Goal: Communication & Community: Answer question/provide support

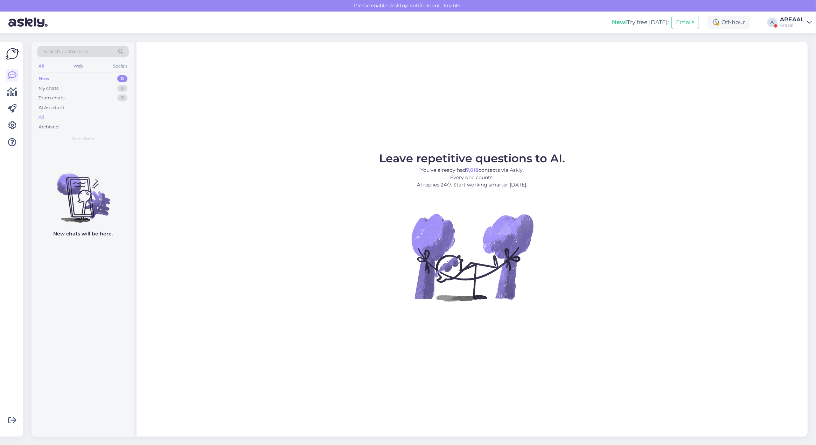
click at [97, 115] on div "All" at bounding box center [83, 117] width 92 height 10
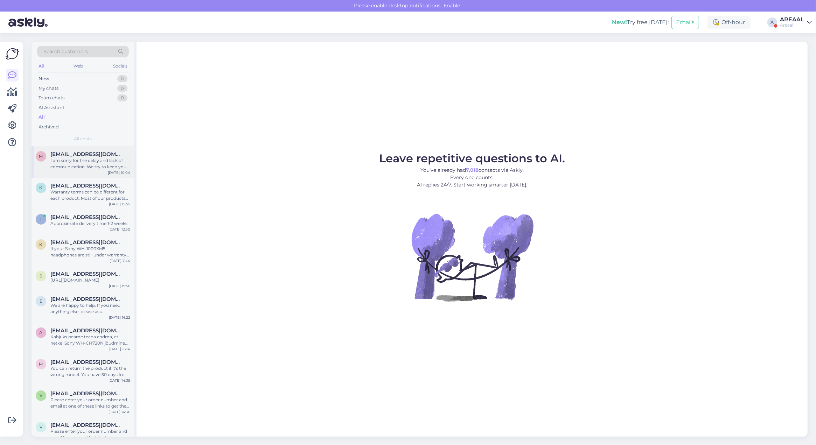
click at [95, 158] on div "I am sorry for the delay and lack of communication. We try to keep you informed…" at bounding box center [90, 164] width 80 height 13
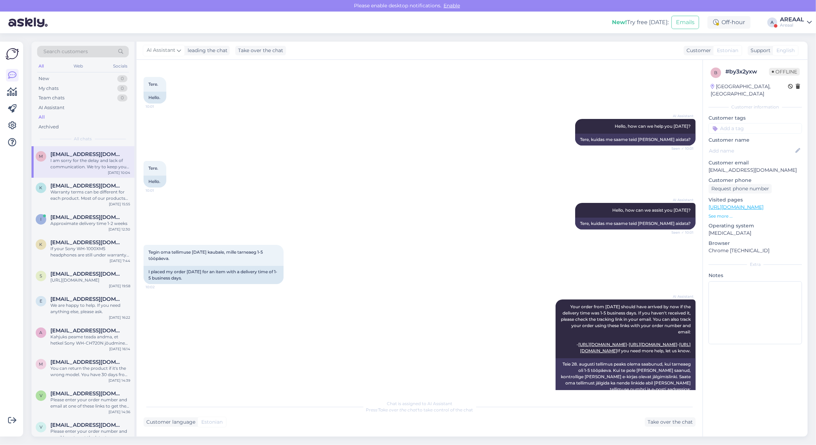
scroll to position [377, 0]
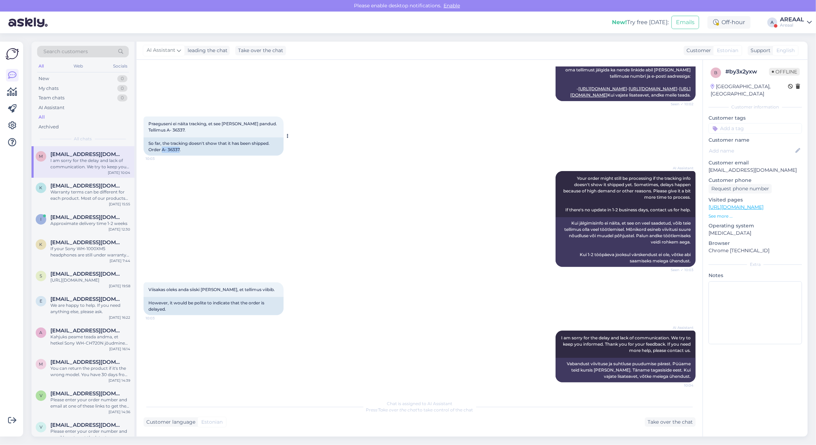
drag, startPoint x: 179, startPoint y: 151, endPoint x: 162, endPoint y: 150, distance: 17.2
click at [162, 150] on div "So far, the tracking doesn't show that it has been shipped. Order A- 36337." at bounding box center [214, 147] width 140 height 18
copy div "A- 36337"
click at [106, 181] on div "k kirsika.ani@outlook.com Warranty terms can be different for each product. Mos…" at bounding box center [83, 194] width 103 height 32
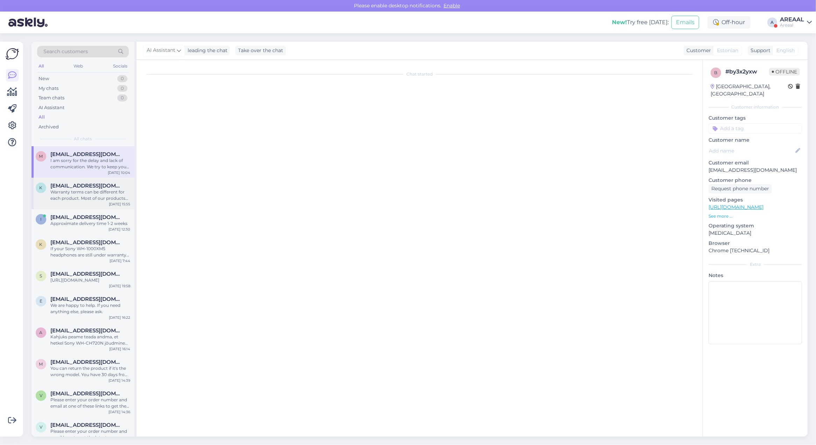
scroll to position [0, 0]
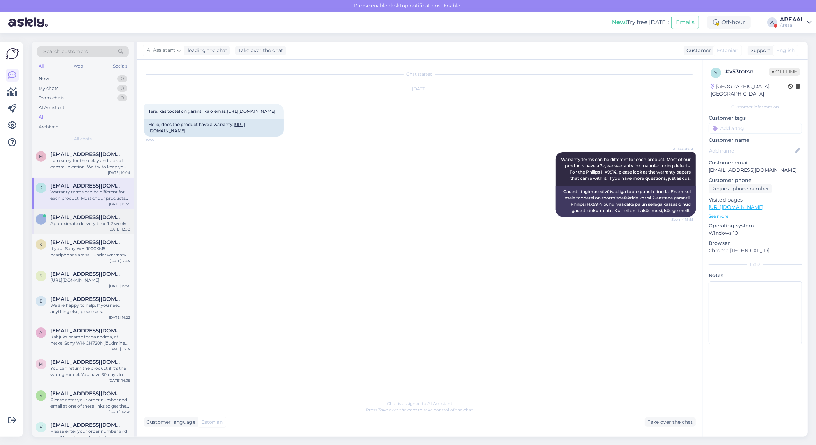
click at [81, 223] on div "Approximate delivery time 1-2 weeks" at bounding box center [90, 224] width 80 height 6
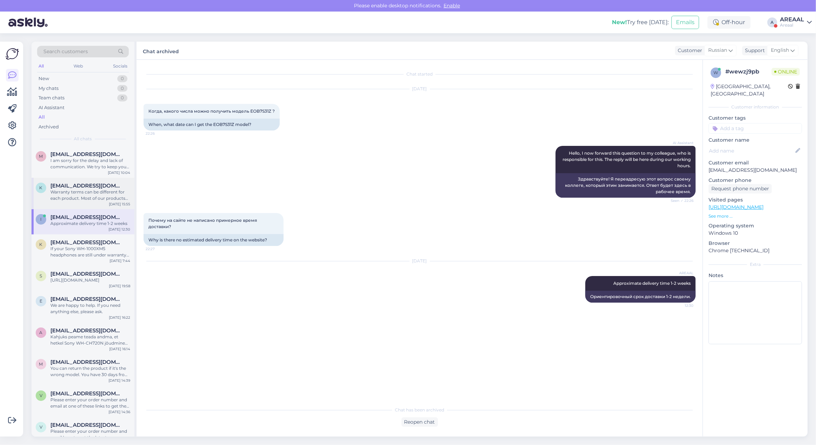
click at [71, 189] on div "Warranty terms can be different for each product. Most of our products have a 2…" at bounding box center [90, 195] width 80 height 13
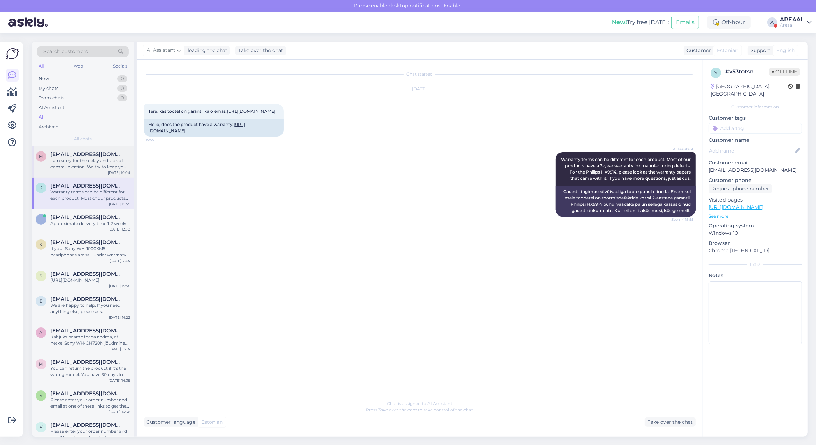
click at [71, 162] on div "I am sorry for the delay and lack of communication. We try to keep you informed…" at bounding box center [90, 164] width 80 height 13
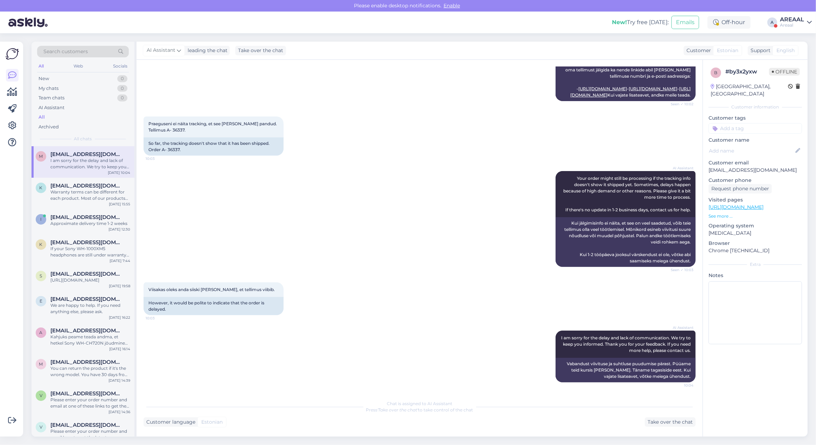
click at [305, 164] on div "AI Assistant Your order might still be processing if the tracking info doesn't …" at bounding box center [420, 219] width 552 height 111
click at [799, 17] on div "AREAAL" at bounding box center [792, 20] width 24 height 6
click at [793, 51] on button "Open" at bounding box center [797, 54] width 20 height 11
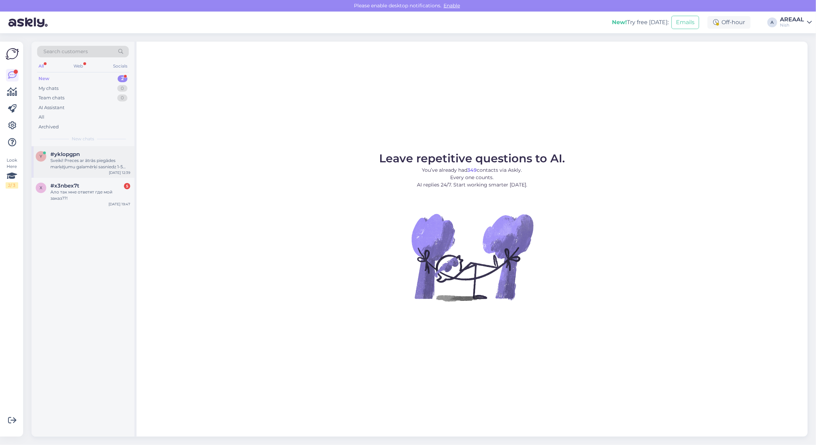
click at [100, 156] on div "#yklopgpn" at bounding box center [90, 154] width 80 height 6
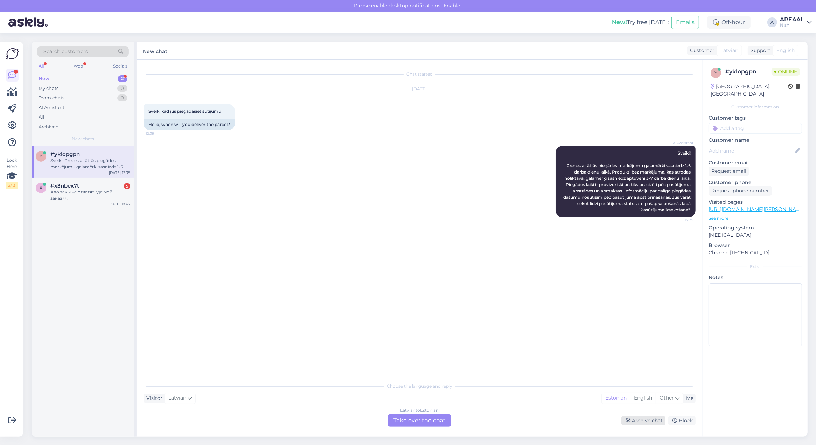
click at [642, 419] on div "Archive chat" at bounding box center [643, 420] width 44 height 9
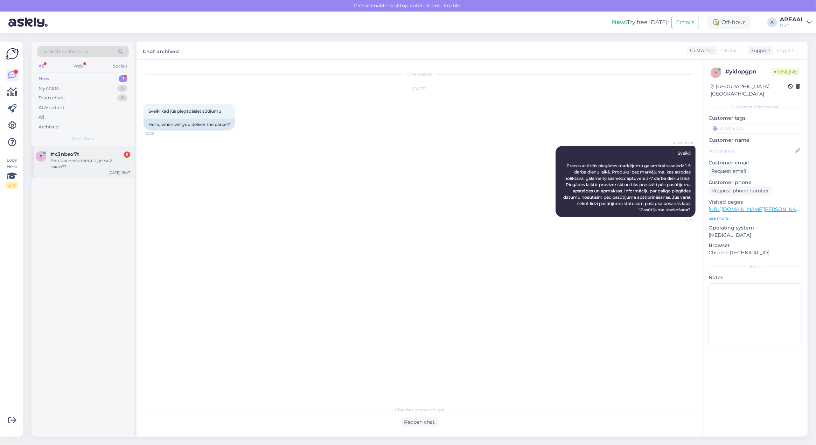
click at [81, 155] on div "#x3nbex7t 5" at bounding box center [90, 154] width 80 height 6
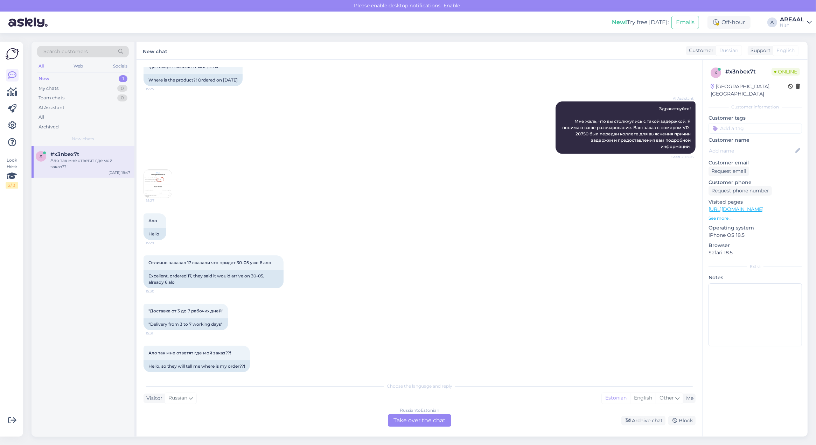
click at [163, 184] on img at bounding box center [158, 184] width 28 height 28
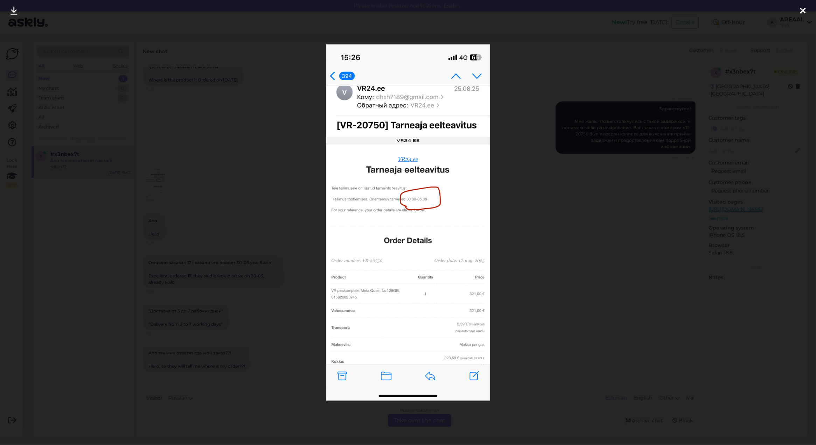
click at [173, 238] on div at bounding box center [408, 222] width 816 height 445
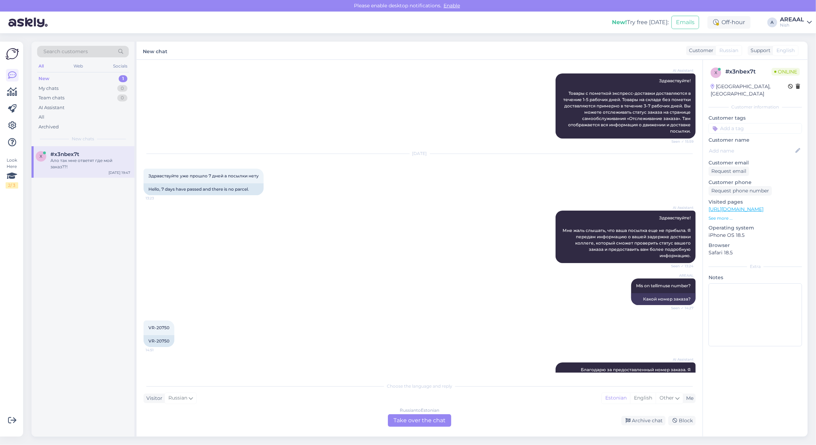
scroll to position [0, 0]
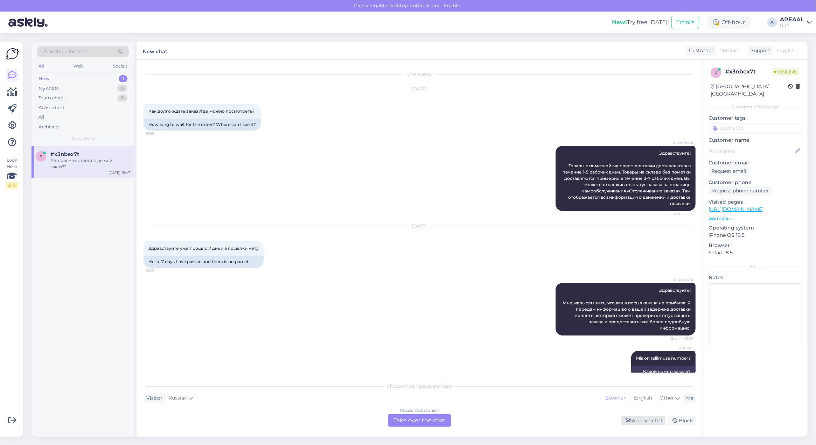
click at [624, 417] on div "Archive chat" at bounding box center [643, 420] width 44 height 9
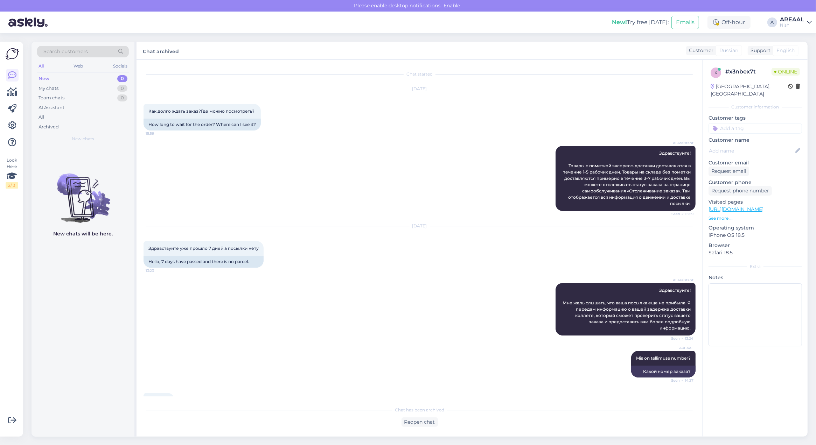
click at [797, 23] on div "Nish" at bounding box center [792, 25] width 24 height 6
click at [795, 37] on button "Open" at bounding box center [797, 39] width 20 height 11
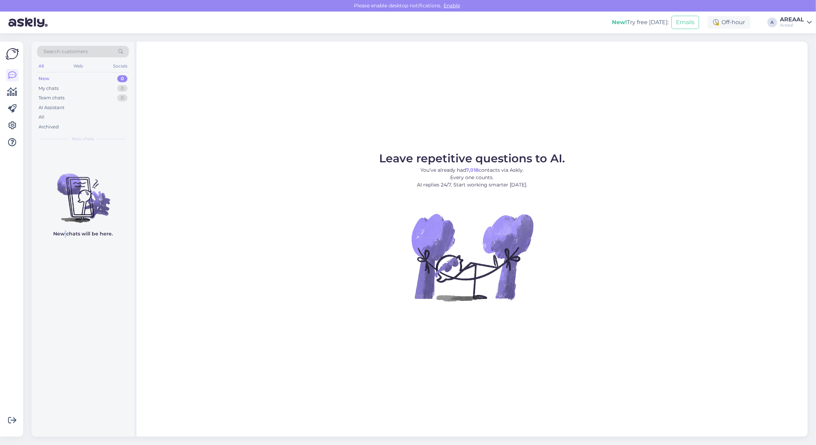
click at [65, 340] on div "New chats will be here." at bounding box center [83, 291] width 103 height 291
click at [174, 151] on div "Leave repetitive questions to AI. You’ve already had 7,018 contacts via Askly. …" at bounding box center [472, 239] width 671 height 395
